Goal: Task Accomplishment & Management: Use online tool/utility

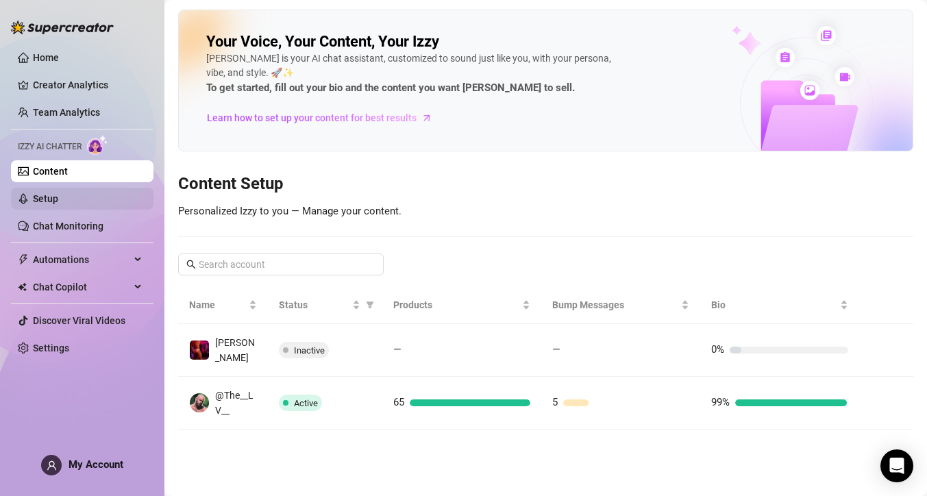
click at [58, 196] on link "Setup" at bounding box center [45, 198] width 25 height 11
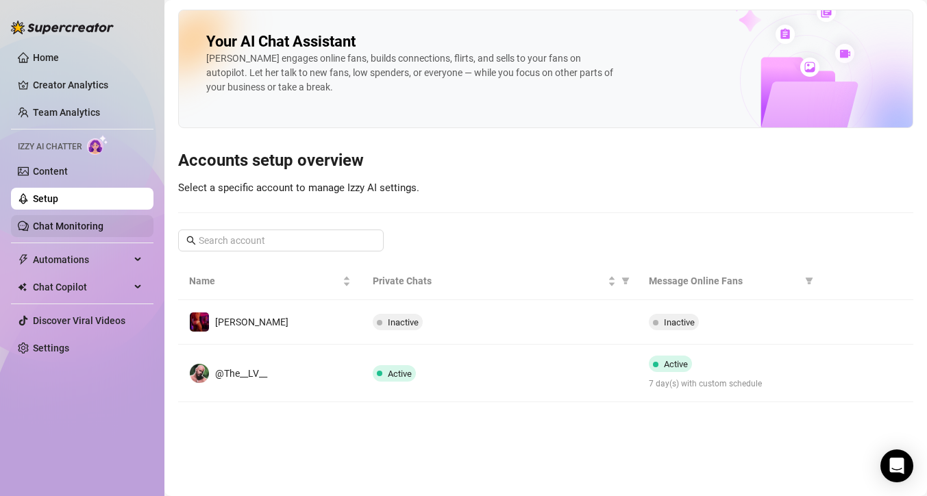
click at [51, 228] on link "Chat Monitoring" at bounding box center [68, 226] width 71 height 11
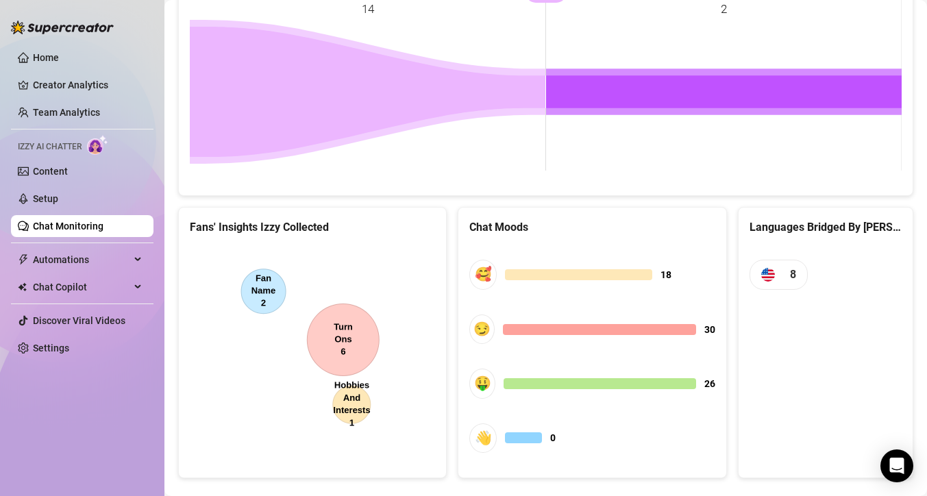
scroll to position [679, 0]
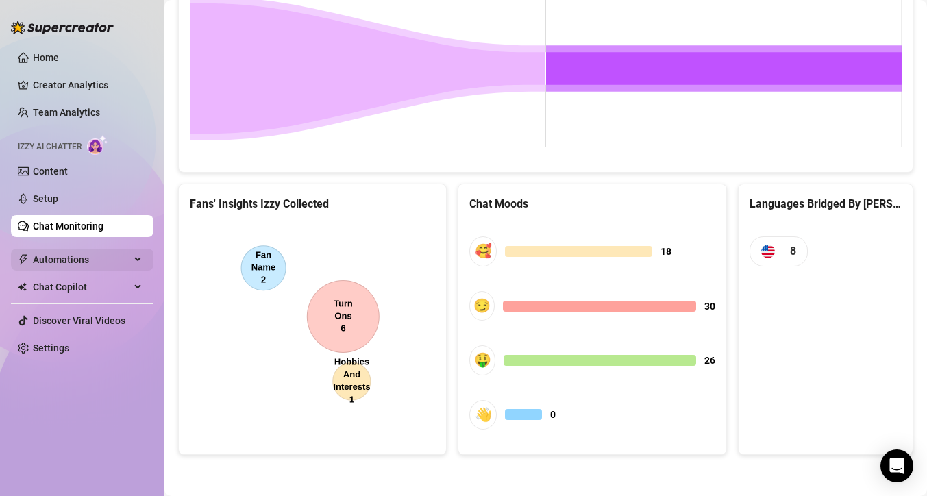
click at [64, 267] on span "Automations" at bounding box center [81, 260] width 97 height 22
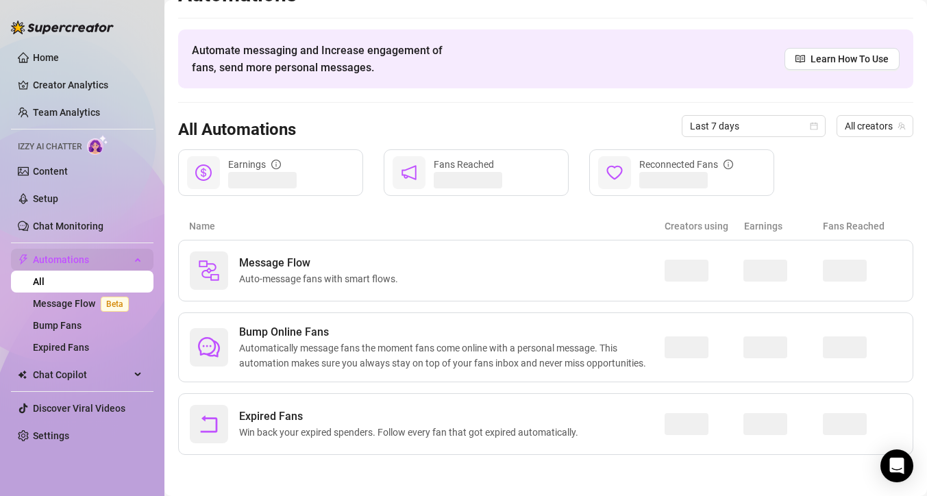
scroll to position [28, 0]
click at [66, 326] on link "Bump Fans" at bounding box center [57, 325] width 49 height 11
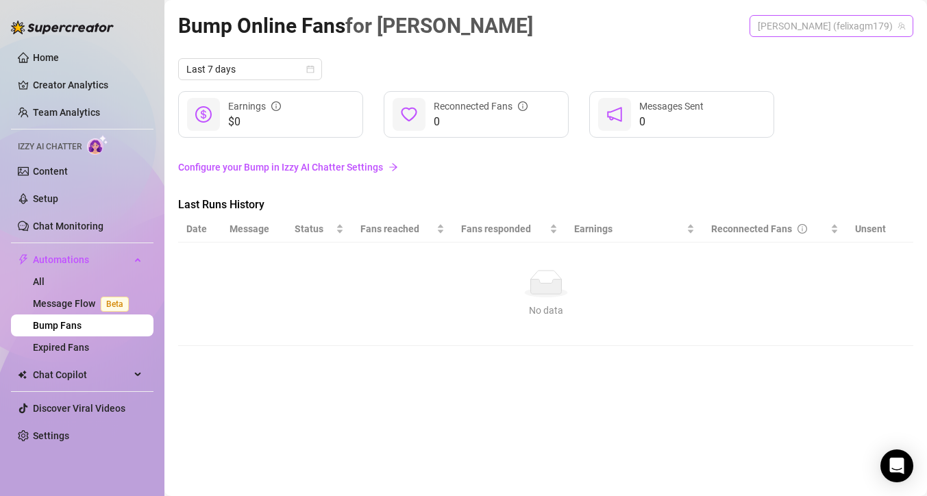
click at [852, 29] on span "[PERSON_NAME] (felixagm179)" at bounding box center [831, 26] width 147 height 21
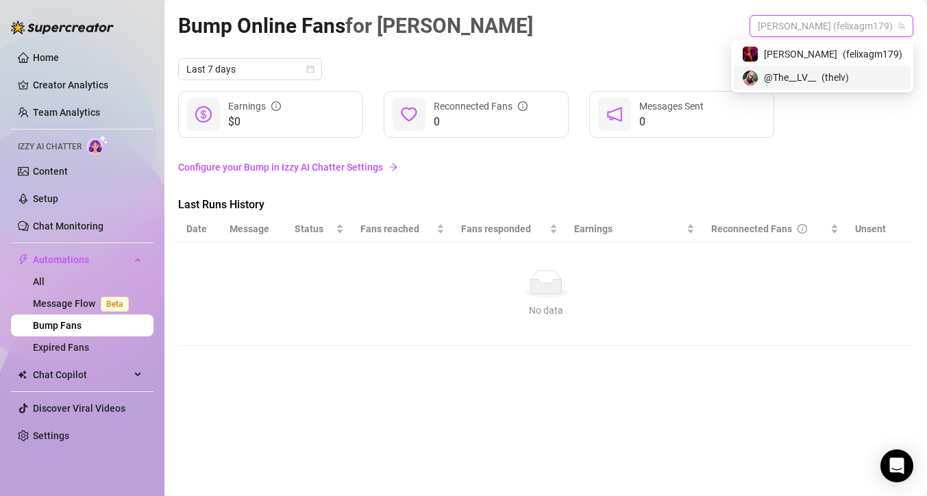
click at [816, 73] on span "@The__LV__" at bounding box center [790, 77] width 52 height 15
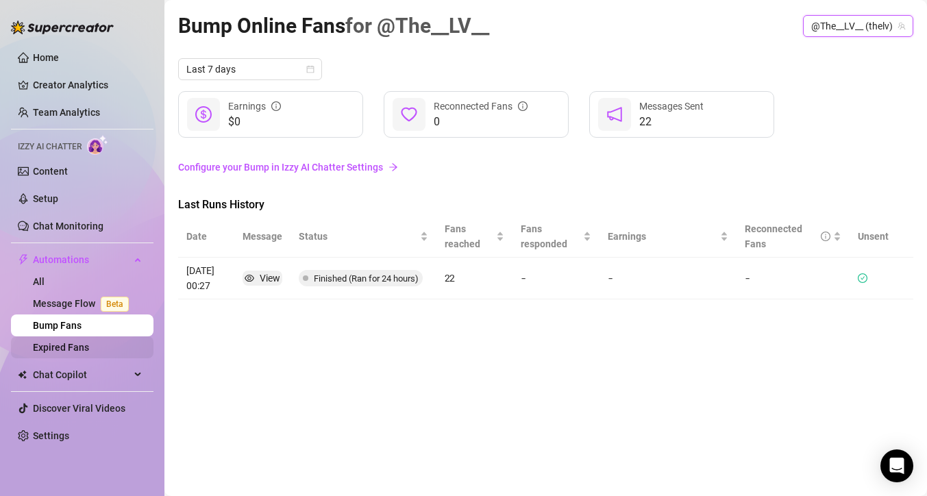
click at [89, 345] on link "Expired Fans" at bounding box center [61, 347] width 56 height 11
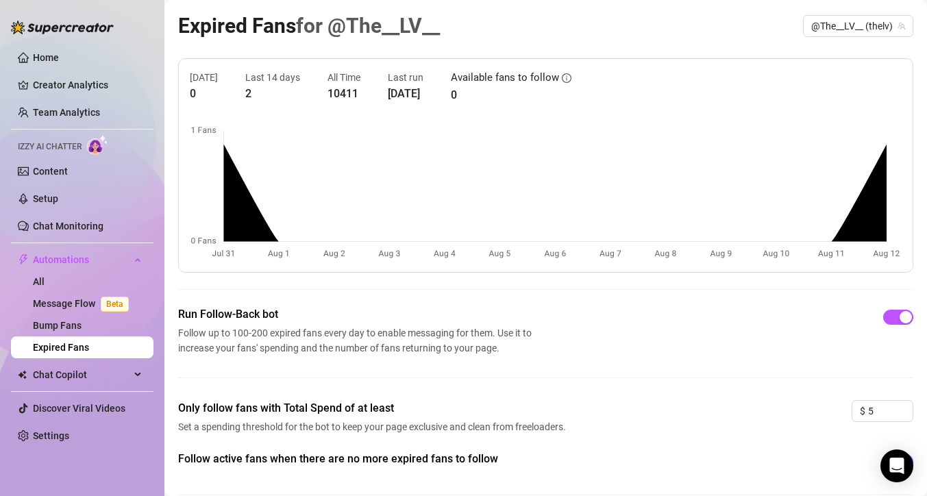
scroll to position [62, 0]
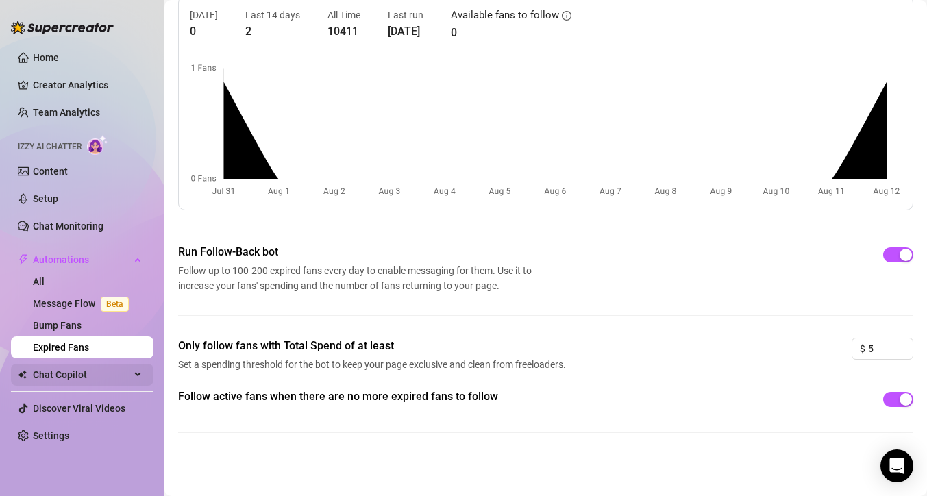
click at [112, 381] on span "Chat Copilot" at bounding box center [81, 375] width 97 height 22
